Goal: Use online tool/utility

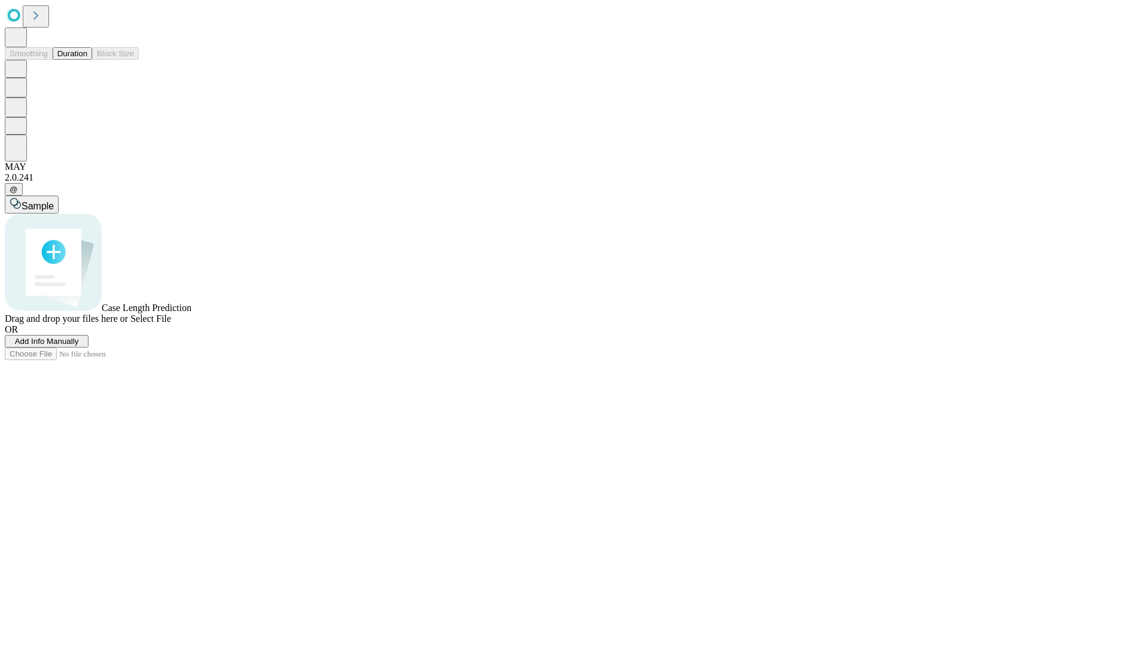
click at [79, 346] on span "Add Info Manually" at bounding box center [47, 341] width 64 height 9
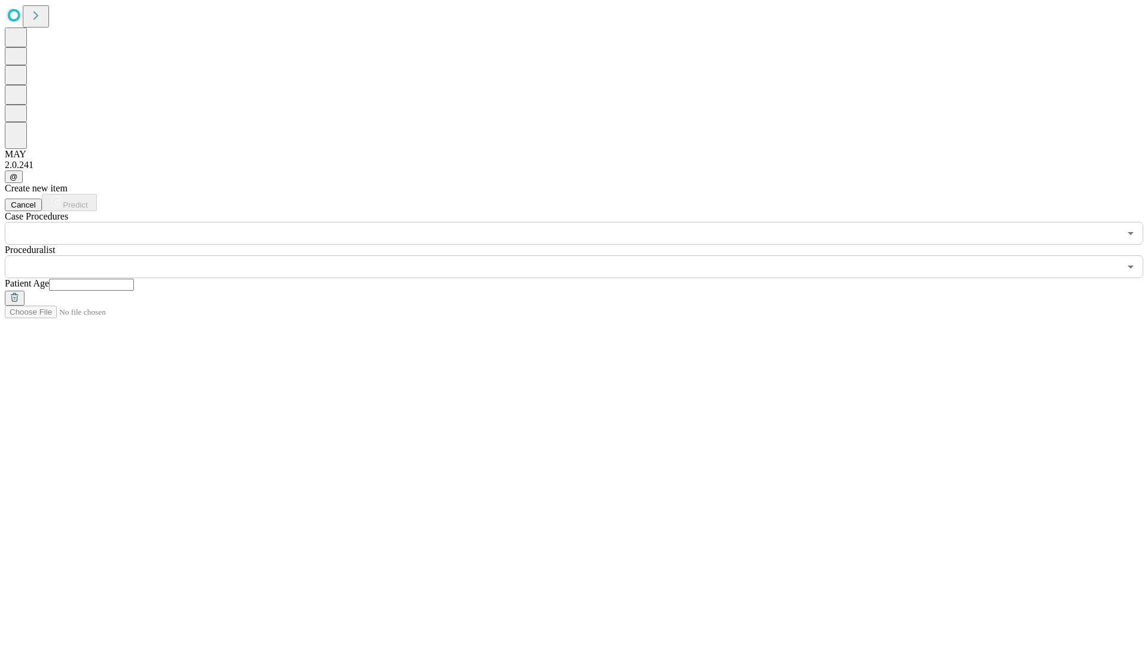
click at [134, 279] on input "text" at bounding box center [91, 285] width 85 height 12
type input "**"
click at [583, 255] on input "text" at bounding box center [562, 266] width 1115 height 23
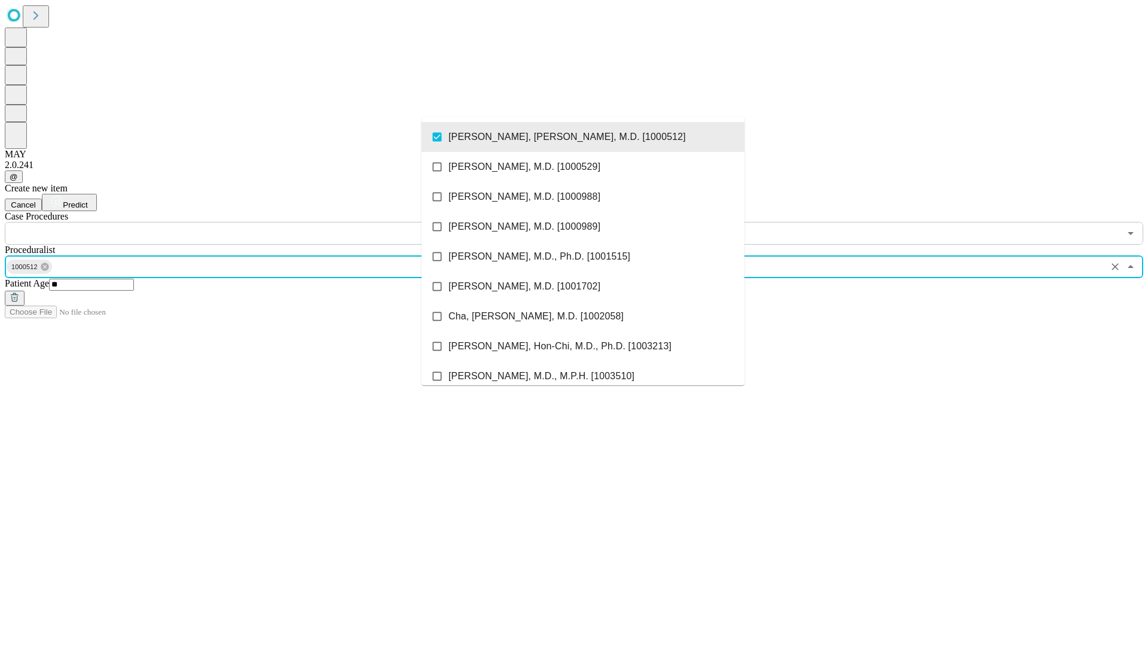
click at [251, 222] on input "text" at bounding box center [562, 233] width 1115 height 23
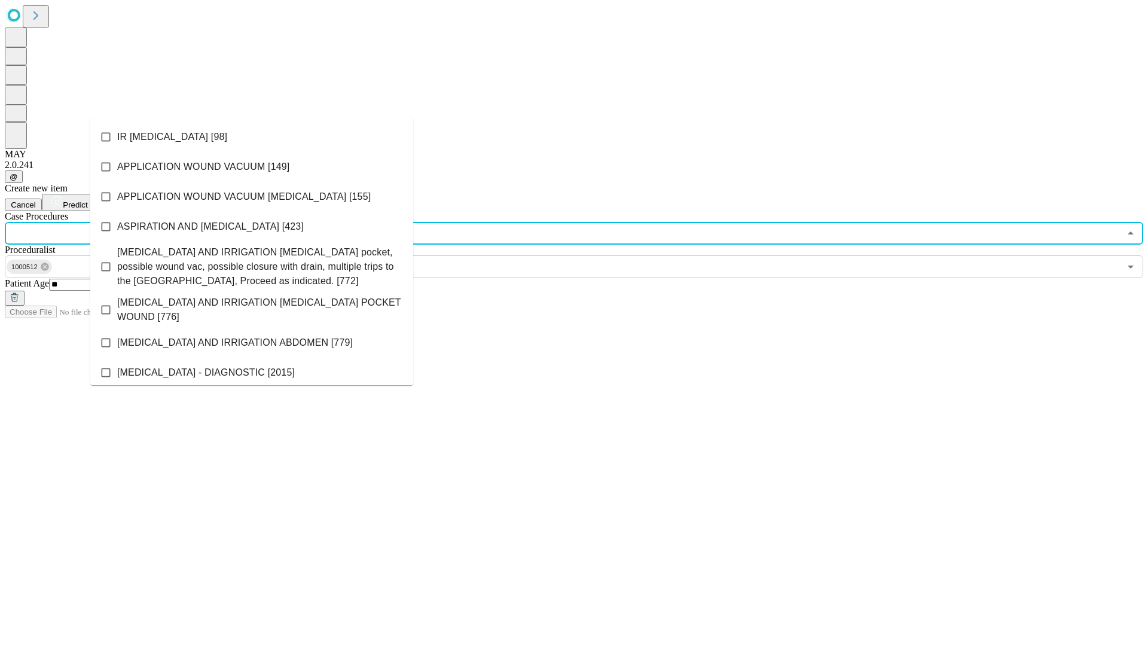
click at [252, 137] on li "IR [MEDICAL_DATA] [98]" at bounding box center [251, 137] width 323 height 30
click at [87, 200] on span "Predict" at bounding box center [75, 204] width 25 height 9
